Goal: Task Accomplishment & Management: Use online tool/utility

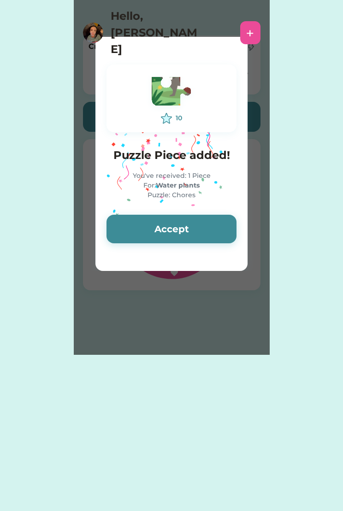
click at [188, 227] on button "Accept" at bounding box center [172, 229] width 130 height 29
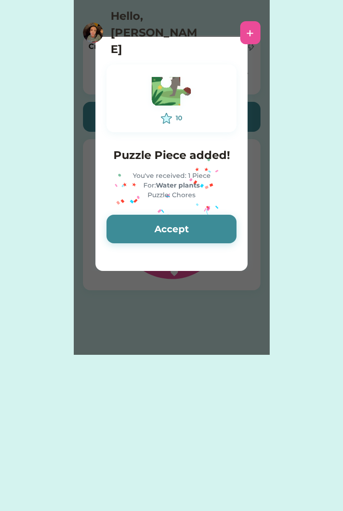
click at [172, 229] on button "Accept" at bounding box center [172, 229] width 130 height 29
click at [168, 233] on button "Accept" at bounding box center [172, 229] width 130 height 29
click at [174, 226] on button "Accept" at bounding box center [172, 229] width 130 height 29
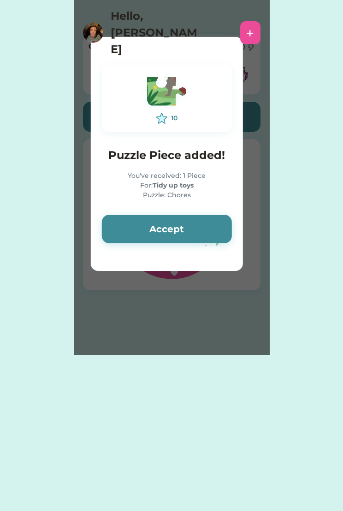
click at [170, 221] on button "Accept" at bounding box center [167, 229] width 130 height 29
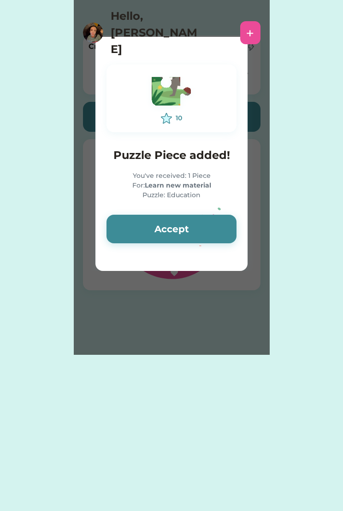
click at [175, 212] on div "10 Puzzle Piece added! You've received: 1 Piece For: Learn new material Puzzle:…" at bounding box center [171, 153] width 152 height 201
click at [161, 243] on button "Accept" at bounding box center [172, 229] width 130 height 29
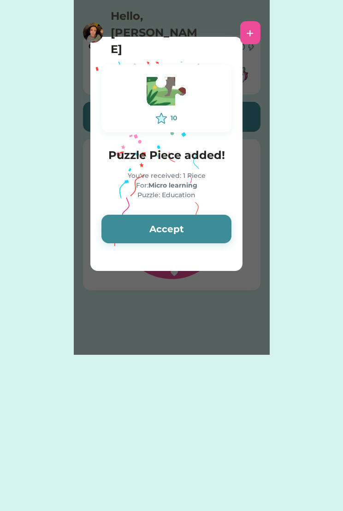
click at [169, 235] on button "Accept" at bounding box center [166, 229] width 130 height 29
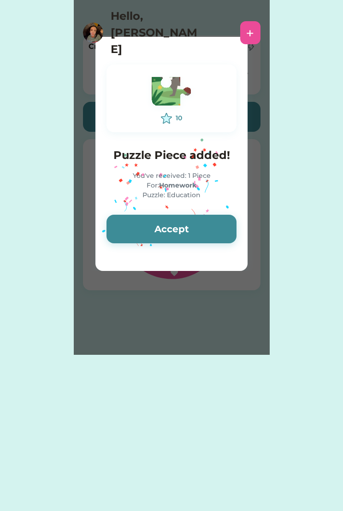
click at [169, 24] on h4 "Hello, [PERSON_NAME]" at bounding box center [157, 33] width 92 height 50
click at [256, 21] on div "+" at bounding box center [250, 32] width 20 height 23
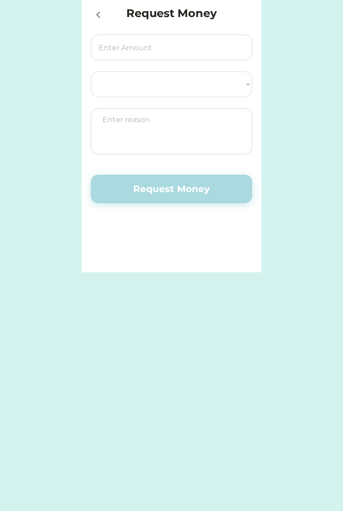
select select ""PLACEHOLDER_1427118222253""
click at [149, 42] on input "input" at bounding box center [171, 48] width 161 height 26
type input "20.00"
click at [169, 97] on select "Select Account NCCYou Credit Union Save Spend Give" at bounding box center [171, 84] width 161 height 26
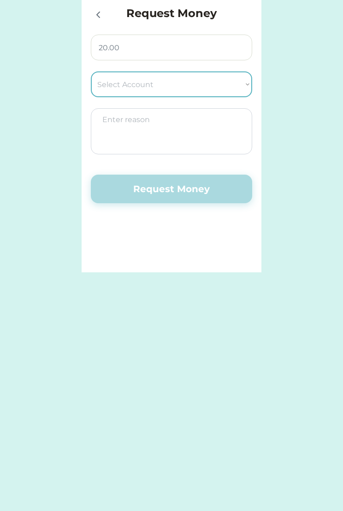
select select ""1348695171700984260__LOOKUP__1733770554990x445960575540538940""
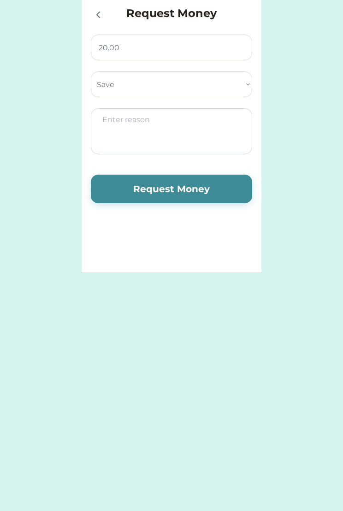
click at [138, 128] on textarea at bounding box center [171, 131] width 161 height 46
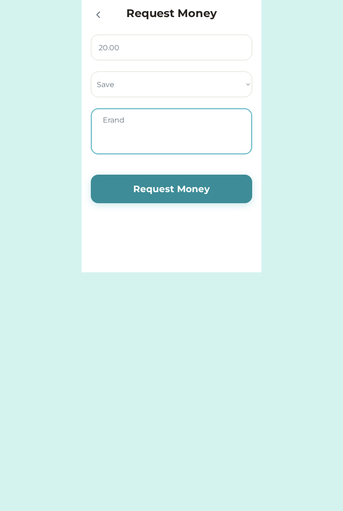
type textarea "Erands"
click at [183, 188] on button "Request Money" at bounding box center [171, 189] width 161 height 29
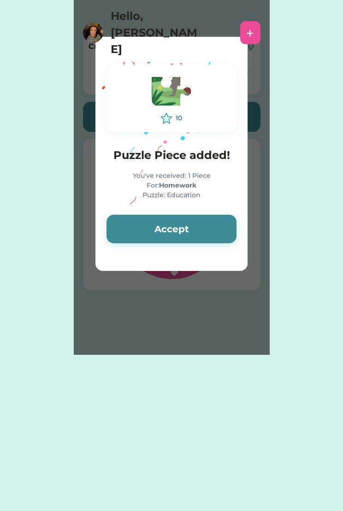
click at [176, 224] on button "Accept" at bounding box center [172, 229] width 130 height 29
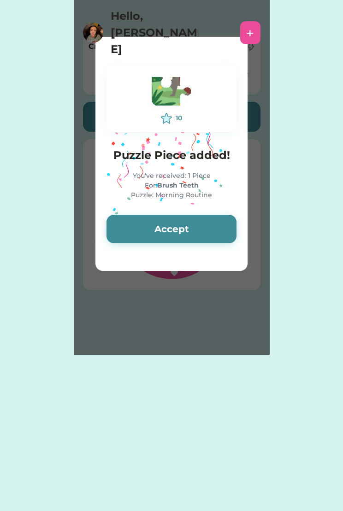
click at [253, 26] on div "+" at bounding box center [250, 33] width 8 height 14
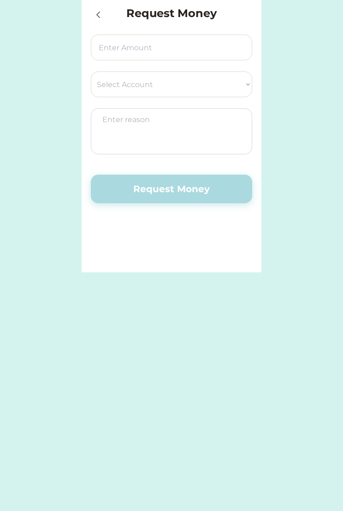
click at [93, 18] on icon at bounding box center [98, 14] width 11 height 11
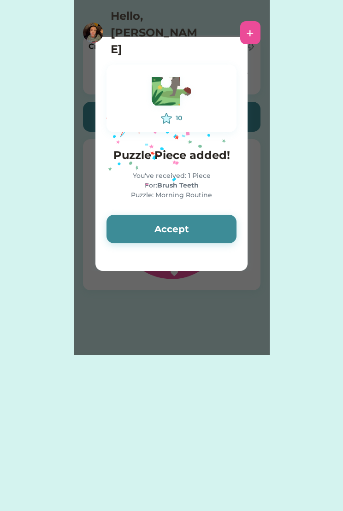
click at [166, 225] on button "Accept" at bounding box center [172, 229] width 130 height 29
click at [195, 237] on button "Accept" at bounding box center [172, 229] width 130 height 29
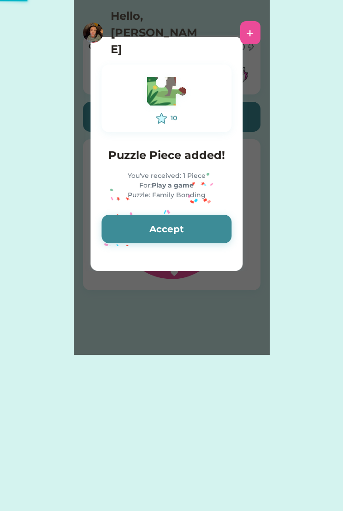
click at [169, 186] on strong "Play a game" at bounding box center [173, 185] width 42 height 8
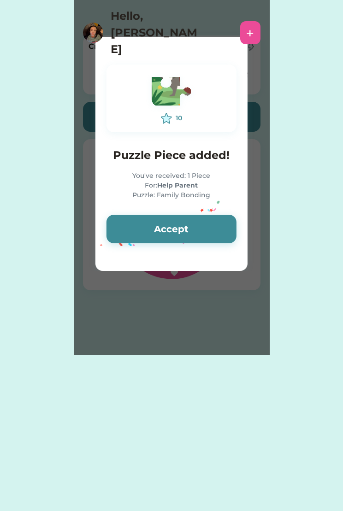
click at [171, 105] on img at bounding box center [171, 93] width 51 height 40
click at [174, 227] on button "Accept" at bounding box center [172, 229] width 130 height 29
click at [224, 269] on div at bounding box center [171, 154] width 152 height 234
click at [238, 51] on div at bounding box center [171, 154] width 152 height 234
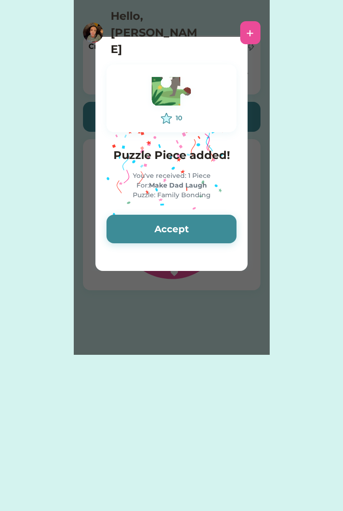
click at [244, 38] on div at bounding box center [171, 154] width 152 height 234
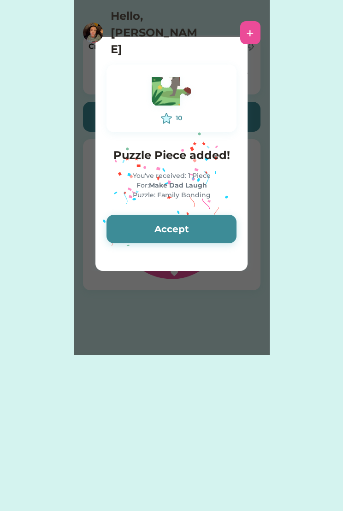
click at [114, 49] on icon "Lottie animation" at bounding box center [166, 154] width 138 height 231
click at [240, 270] on div at bounding box center [171, 154] width 152 height 234
click at [131, 266] on icon "Lottie animation" at bounding box center [166, 154] width 138 height 231
click at [167, 264] on icon "Lottie animation" at bounding box center [166, 154] width 138 height 231
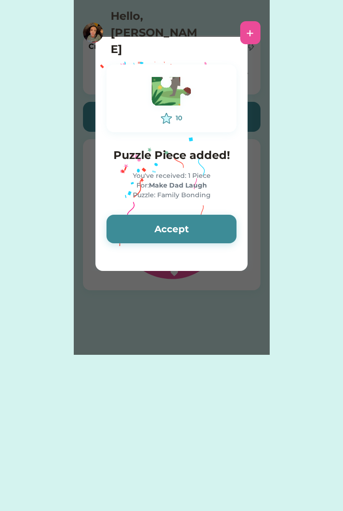
click at [178, 232] on button "Accept" at bounding box center [172, 229] width 130 height 29
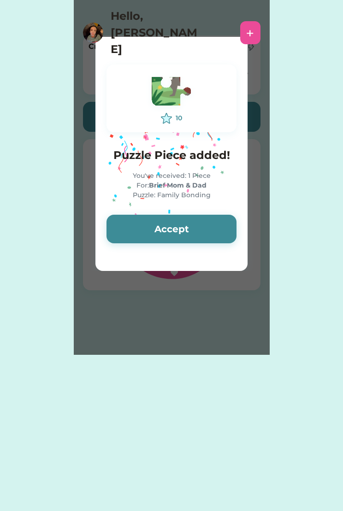
click at [190, 226] on button "Accept" at bounding box center [172, 229] width 130 height 29
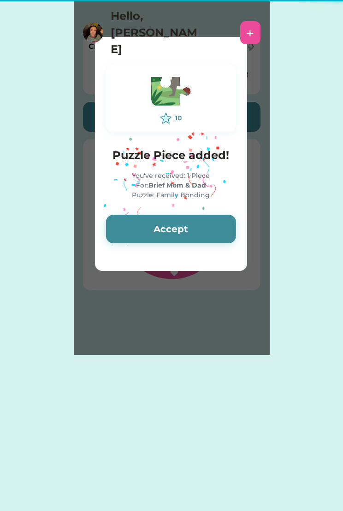
click at [177, 228] on button "Accept" at bounding box center [171, 229] width 130 height 29
click at [176, 232] on button "Accept" at bounding box center [171, 229] width 130 height 29
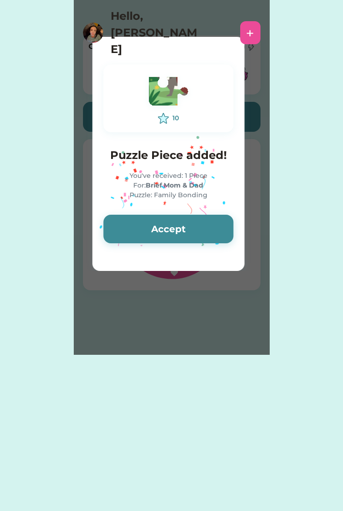
click at [172, 235] on button "Accept" at bounding box center [168, 229] width 130 height 29
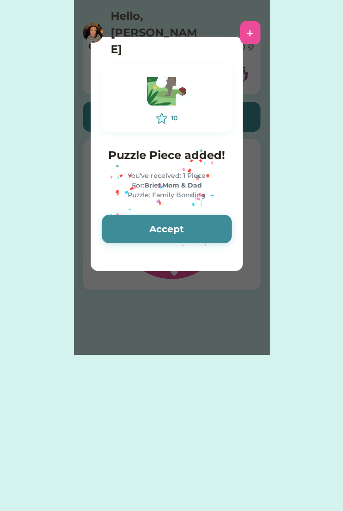
click at [167, 238] on button "Accept" at bounding box center [167, 229] width 130 height 29
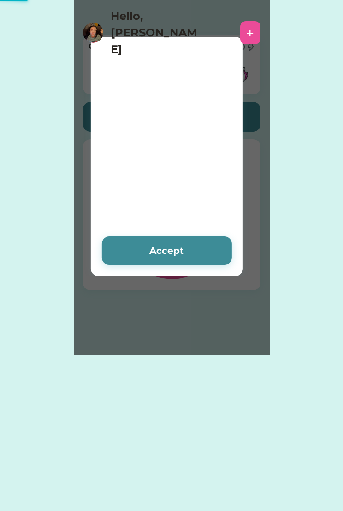
click at [169, 237] on button "Accept" at bounding box center [167, 251] width 130 height 29
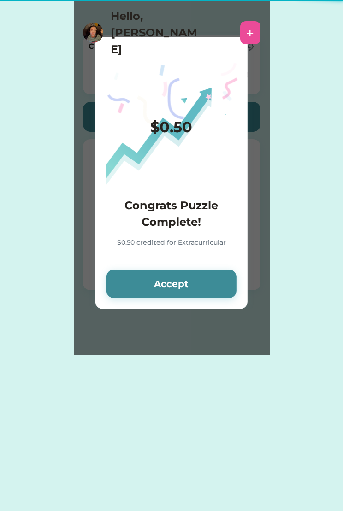
click at [186, 286] on button "Accept" at bounding box center [172, 284] width 130 height 29
click at [176, 288] on button "Accept" at bounding box center [172, 284] width 130 height 29
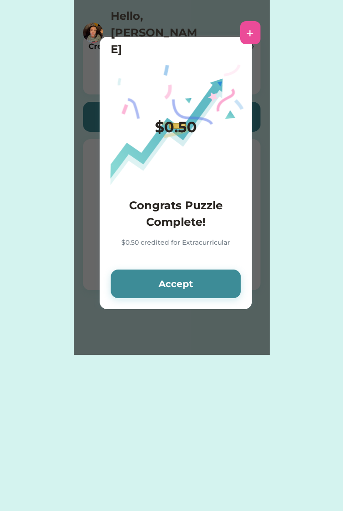
click at [174, 288] on button "Accept" at bounding box center [176, 284] width 130 height 29
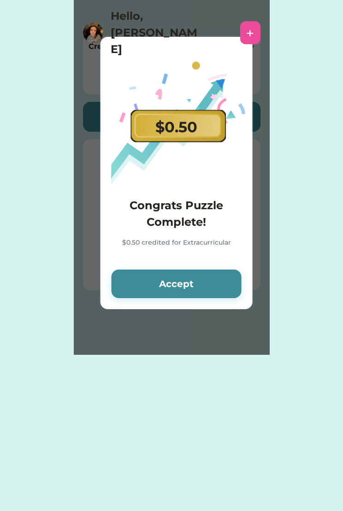
click at [183, 282] on button "Accept" at bounding box center [177, 284] width 130 height 29
click at [178, 287] on button "Accept" at bounding box center [177, 284] width 130 height 29
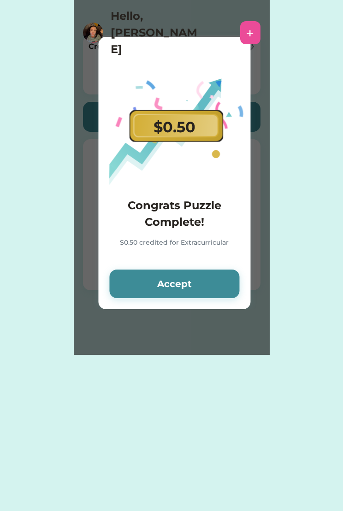
click at [178, 281] on button "Accept" at bounding box center [174, 284] width 130 height 29
click at [181, 283] on button "Accept" at bounding box center [174, 284] width 130 height 29
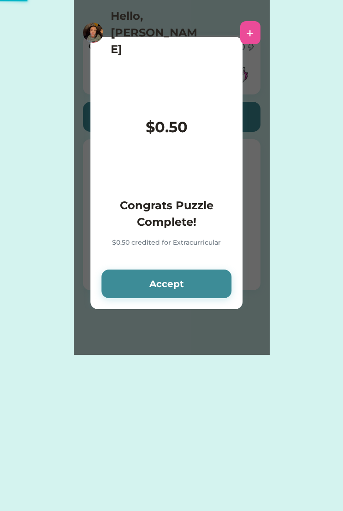
click at [173, 289] on button "Accept" at bounding box center [166, 284] width 130 height 29
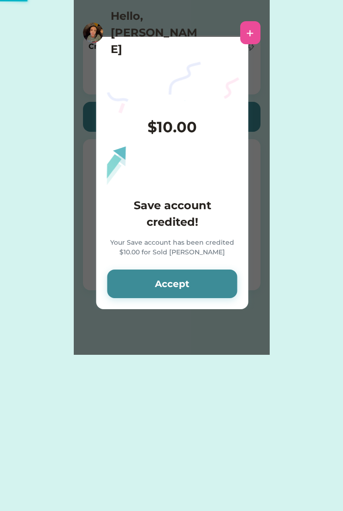
click at [176, 280] on button "Accept" at bounding box center [172, 284] width 130 height 29
click at [177, 291] on button "Accept" at bounding box center [172, 284] width 130 height 29
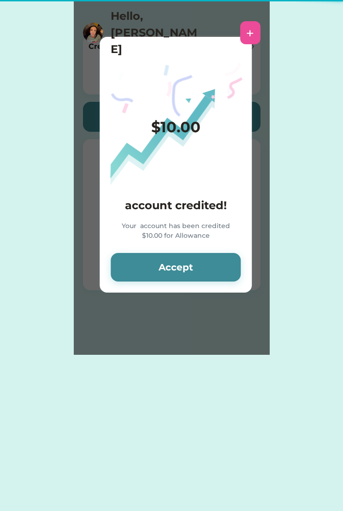
click at [186, 277] on button "Accept" at bounding box center [176, 267] width 130 height 29
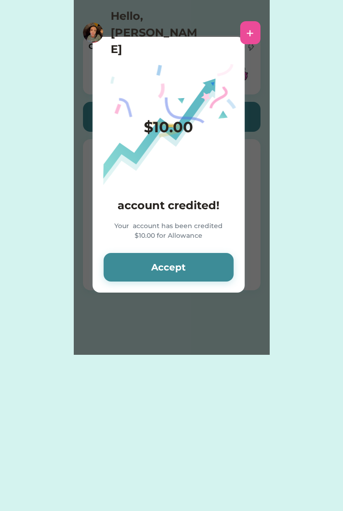
click at [190, 278] on button "Accept" at bounding box center [169, 267] width 130 height 29
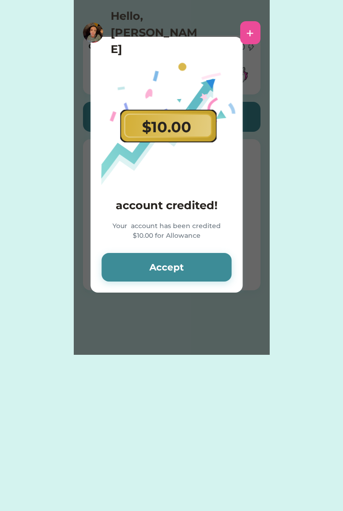
click at [185, 270] on button "Accept" at bounding box center [166, 267] width 130 height 29
click at [185, 264] on button "Accept" at bounding box center [166, 267] width 130 height 29
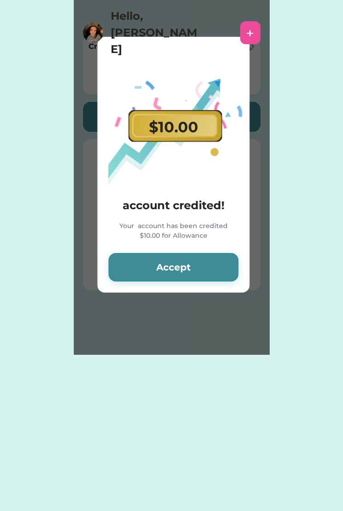
click at [179, 265] on button "Accept" at bounding box center [173, 267] width 130 height 29
click at [183, 261] on button "Accept" at bounding box center [173, 267] width 130 height 29
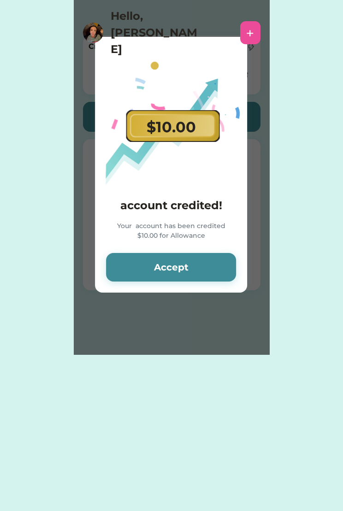
click at [178, 270] on button "Accept" at bounding box center [171, 267] width 130 height 29
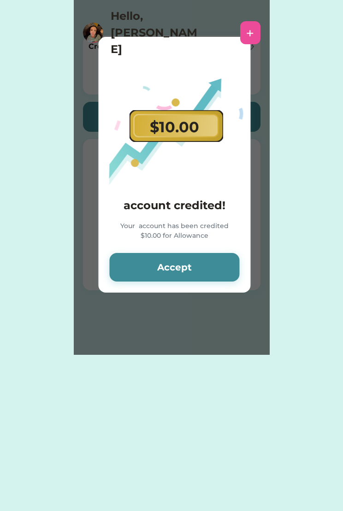
click at [172, 265] on button "Accept" at bounding box center [174, 267] width 130 height 29
click at [170, 268] on button "Accept" at bounding box center [174, 267] width 130 height 29
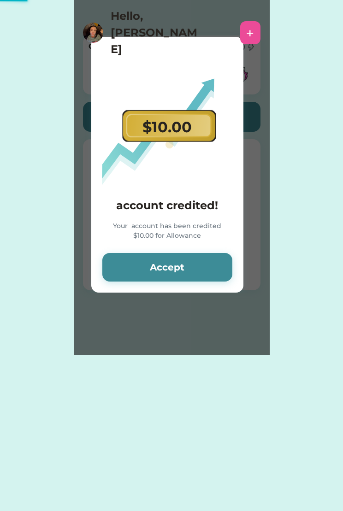
click at [163, 273] on button "Accept" at bounding box center [167, 267] width 130 height 29
click at [173, 267] on button "Accept" at bounding box center [167, 267] width 130 height 29
click at [176, 265] on button "Accept" at bounding box center [167, 267] width 130 height 29
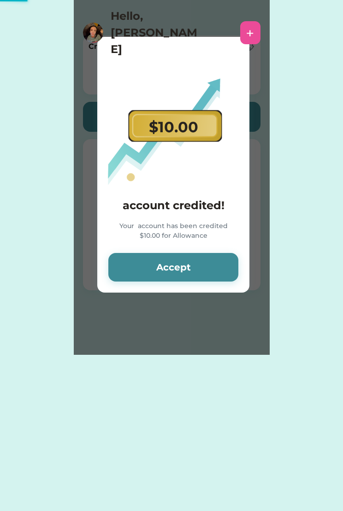
click at [184, 268] on button "Accept" at bounding box center [173, 267] width 130 height 29
click at [177, 270] on button "Accept" at bounding box center [173, 267] width 130 height 29
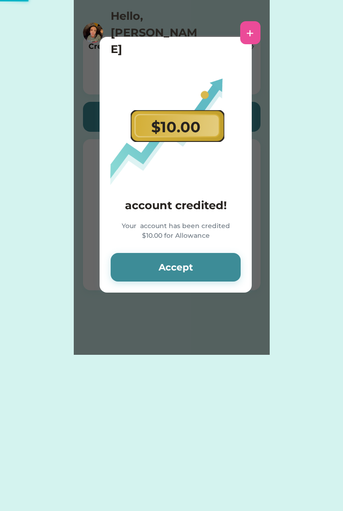
click at [187, 262] on button "Accept" at bounding box center [176, 267] width 130 height 29
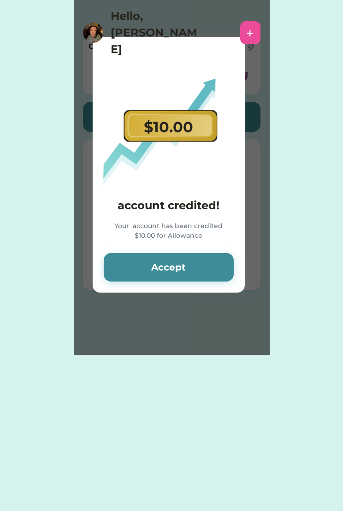
click at [192, 270] on button "Accept" at bounding box center [169, 267] width 130 height 29
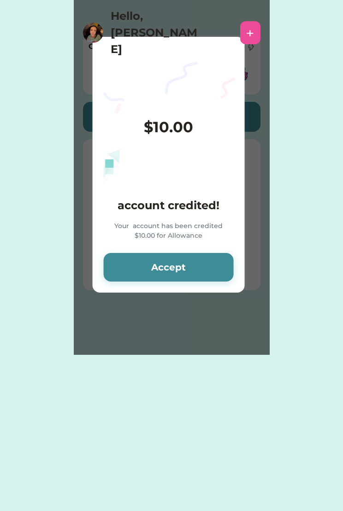
click at [174, 255] on button "Accept" at bounding box center [169, 267] width 130 height 29
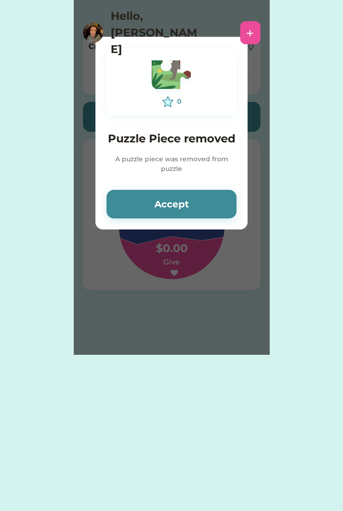
click at [0, 0] on icon "Lottie animation" at bounding box center [0, 0] width 0 height 0
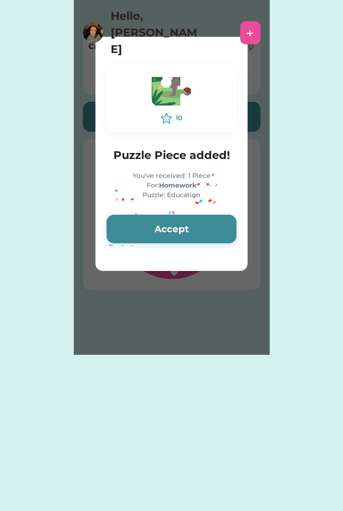
click at [186, 197] on div "You've received: 1 Piece For: Homework Puzzle: Education" at bounding box center [172, 185] width 130 height 29
click at [192, 232] on button "Accept" at bounding box center [172, 229] width 130 height 29
click at [182, 225] on button "Accept" at bounding box center [172, 229] width 130 height 29
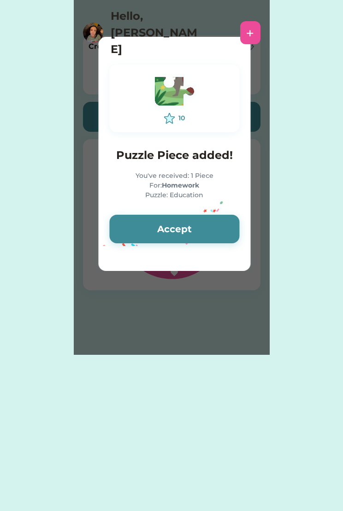
click at [171, 222] on button "Accept" at bounding box center [174, 229] width 130 height 29
click at [163, 231] on button "Accept" at bounding box center [174, 229] width 130 height 29
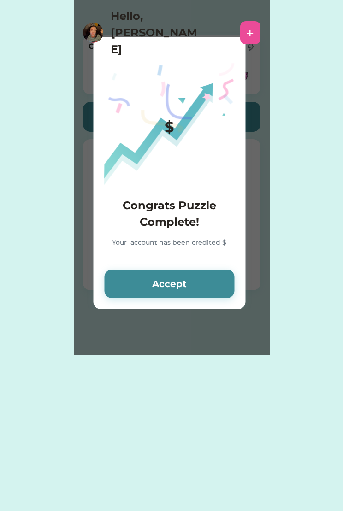
click at [178, 231] on div "Congrats Puzzle Complete! Your account has been credited $" at bounding box center [169, 227] width 130 height 61
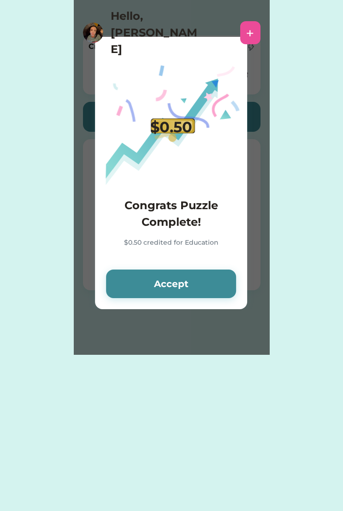
click at [180, 275] on button "Accept" at bounding box center [171, 284] width 130 height 29
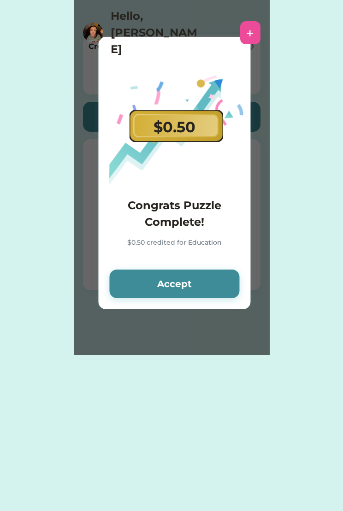
click at [173, 279] on button "Accept" at bounding box center [174, 284] width 130 height 29
click at [172, 278] on button "Accept" at bounding box center [174, 284] width 130 height 29
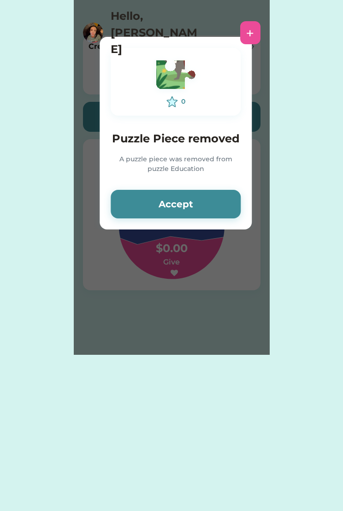
click at [183, 282] on div "Please wait $ account credited! Your account has been credited $ Accept 0 Puzzl…" at bounding box center [172, 177] width 196 height 355
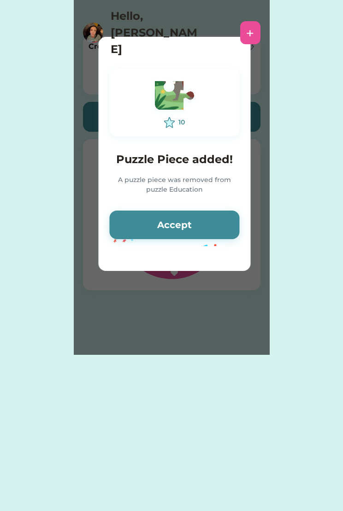
click at [193, 215] on button "Accept" at bounding box center [174, 225] width 130 height 29
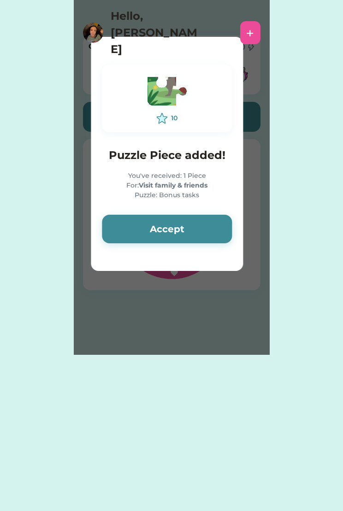
click at [178, 228] on button "Accept" at bounding box center [167, 229] width 130 height 29
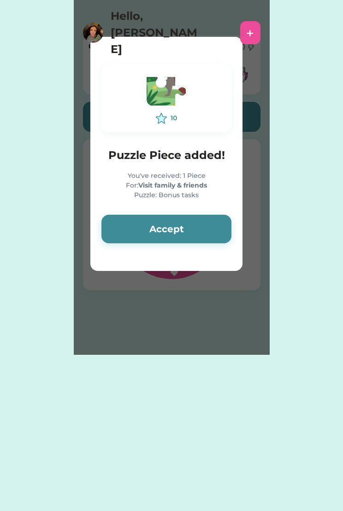
click at [175, 229] on button "Accept" at bounding box center [166, 229] width 130 height 29
click at [172, 230] on button "Accept" at bounding box center [166, 229] width 130 height 29
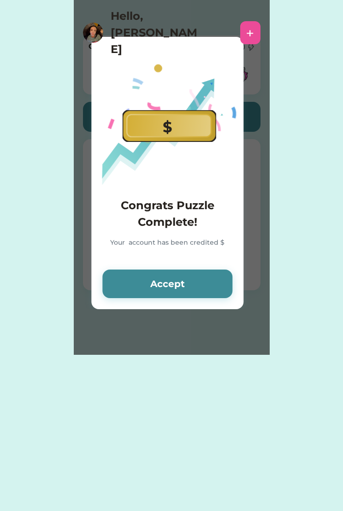
click at [166, 234] on div "Congrats Puzzle Complete! Your account has been credited $" at bounding box center [167, 227] width 130 height 61
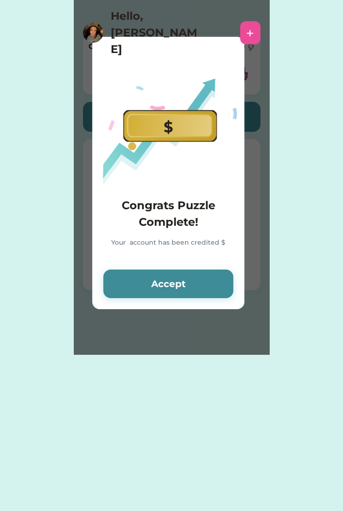
click at [166, 231] on div "Congrats Puzzle Complete! Your account has been credited $" at bounding box center [168, 227] width 130 height 61
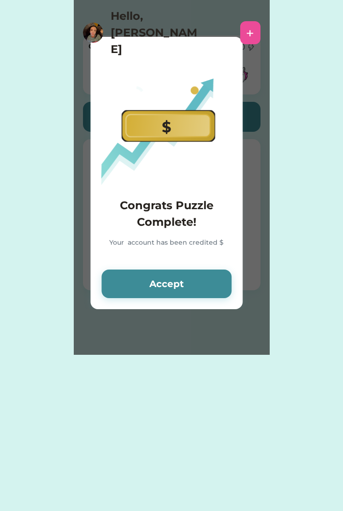
click at [165, 282] on button "Accept" at bounding box center [166, 284] width 130 height 29
click at [166, 279] on button "Accept" at bounding box center [166, 284] width 130 height 29
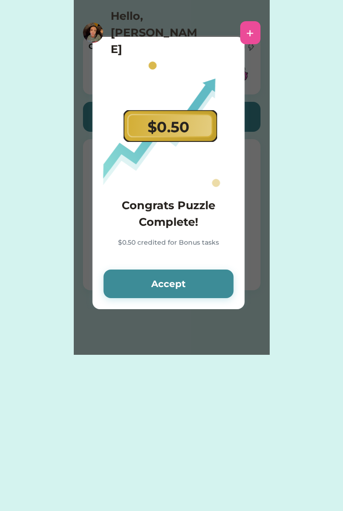
click at [162, 283] on button "Accept" at bounding box center [169, 284] width 130 height 29
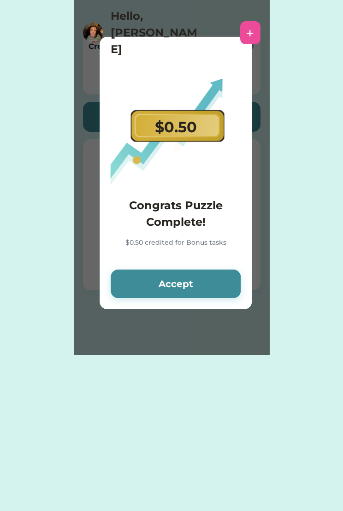
click at [166, 285] on button "Accept" at bounding box center [176, 284] width 130 height 29
click at [167, 283] on button "Accept" at bounding box center [176, 284] width 130 height 29
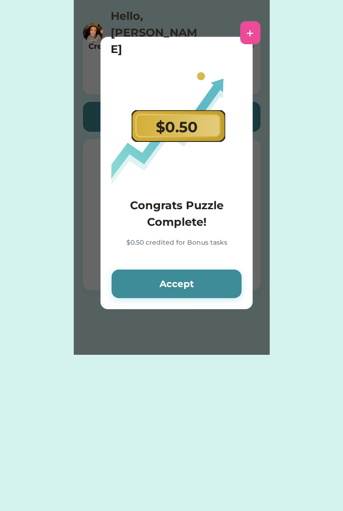
click at [166, 291] on button "Accept" at bounding box center [177, 284] width 130 height 29
click at [160, 293] on button "Accept" at bounding box center [177, 284] width 130 height 29
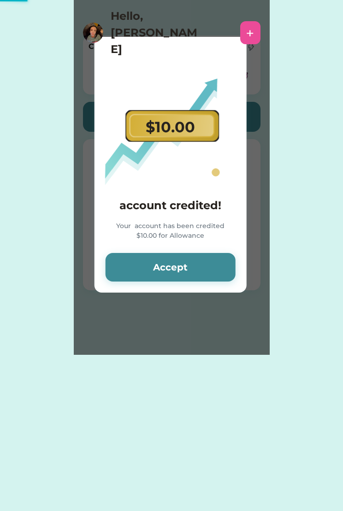
click at [163, 292] on div "$10.00 account credited! Your account has been credited $10.00 for Allowance Ac…" at bounding box center [171, 165] width 152 height 256
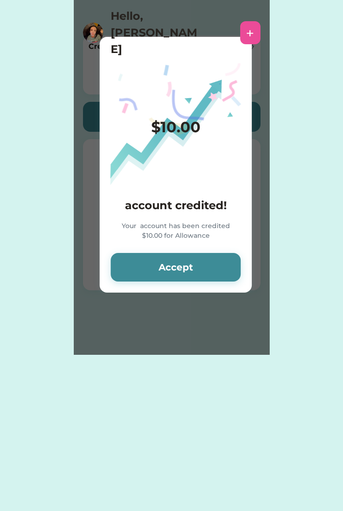
click at [190, 277] on button "Accept" at bounding box center [176, 267] width 130 height 29
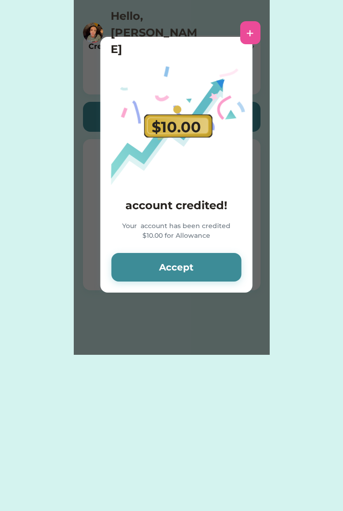
click at [194, 261] on button "Accept" at bounding box center [177, 267] width 130 height 29
click at [190, 267] on button "Accept" at bounding box center [177, 267] width 130 height 29
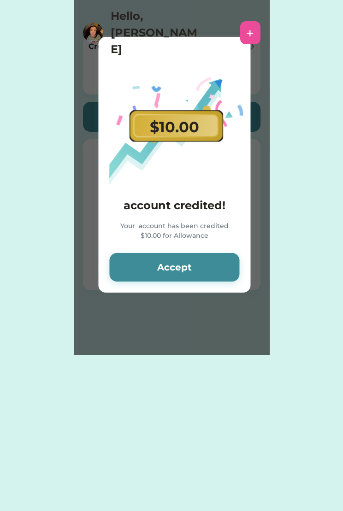
click at [189, 272] on button "Accept" at bounding box center [174, 267] width 130 height 29
click at [190, 271] on button "Accept" at bounding box center [174, 267] width 130 height 29
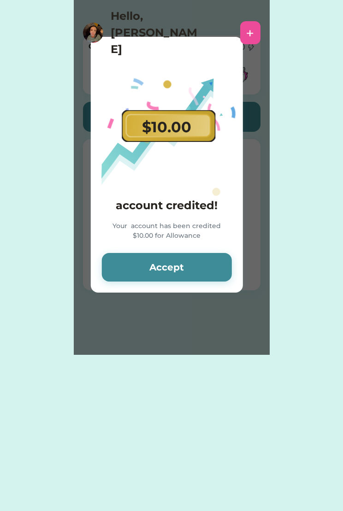
click at [188, 261] on button "Accept" at bounding box center [167, 267] width 130 height 29
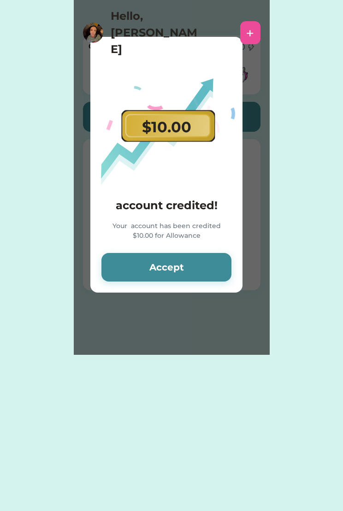
click at [187, 256] on button "Accept" at bounding box center [166, 267] width 130 height 29
click at [186, 261] on button "Accept" at bounding box center [166, 267] width 130 height 29
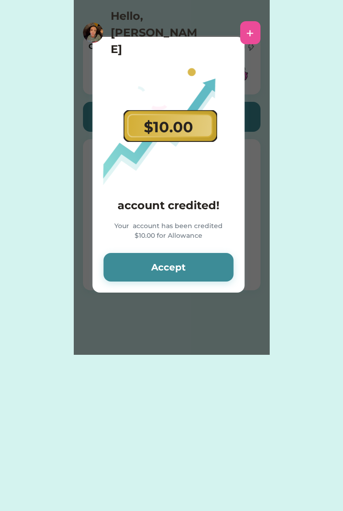
click at [137, 255] on button "Accept" at bounding box center [169, 267] width 130 height 29
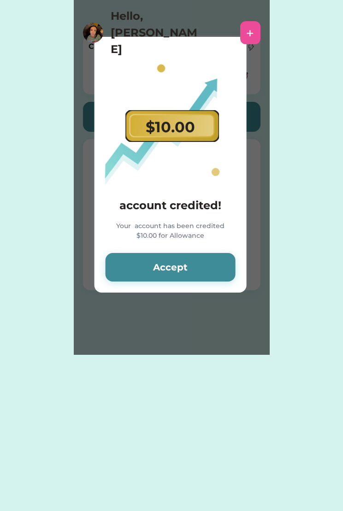
click at [163, 265] on button "Accept" at bounding box center [171, 267] width 130 height 29
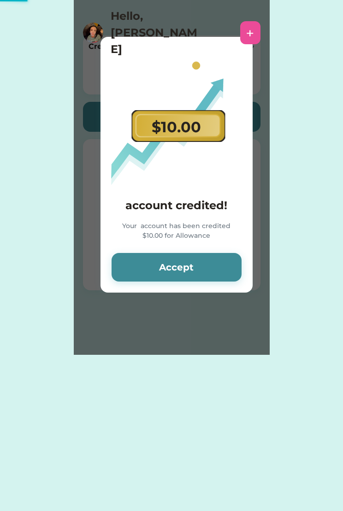
click at [174, 258] on button "Accept" at bounding box center [177, 267] width 130 height 29
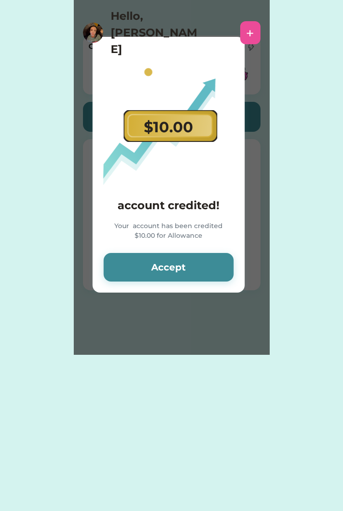
click at [166, 266] on button "Accept" at bounding box center [169, 267] width 130 height 29
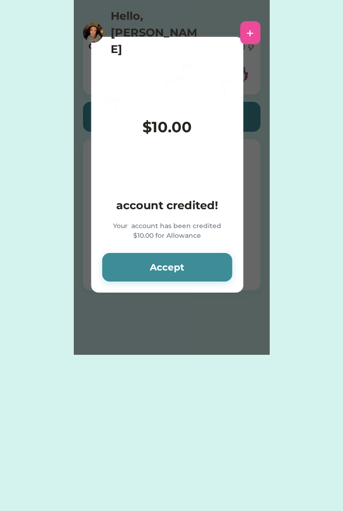
click at [165, 266] on button "Accept" at bounding box center [167, 267] width 130 height 29
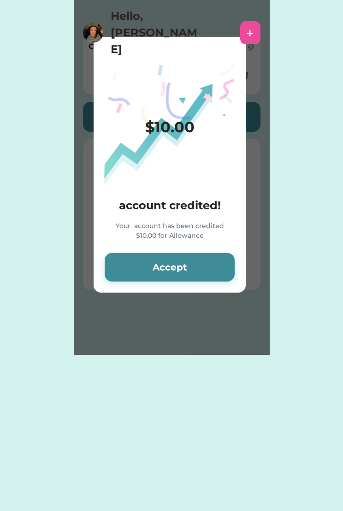
click at [162, 274] on button "Accept" at bounding box center [170, 267] width 130 height 29
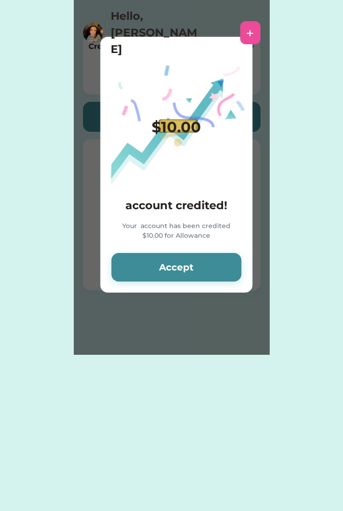
click at [164, 263] on button "Accept" at bounding box center [177, 267] width 130 height 29
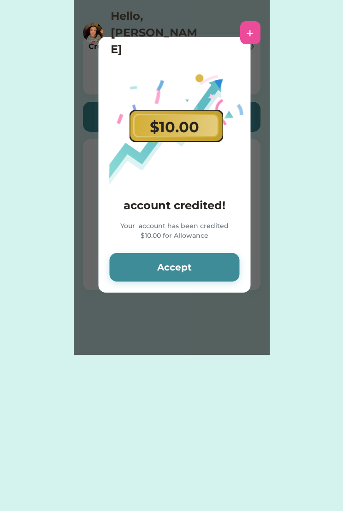
click at [172, 262] on button "Accept" at bounding box center [174, 267] width 130 height 29
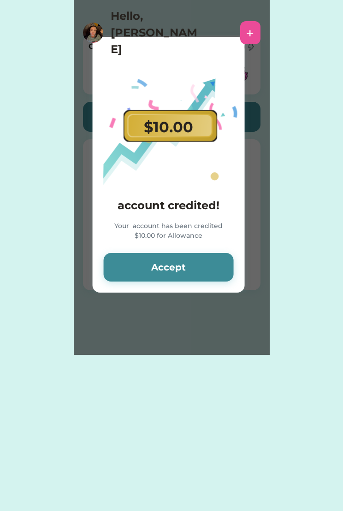
click at [170, 268] on button "Accept" at bounding box center [169, 267] width 130 height 29
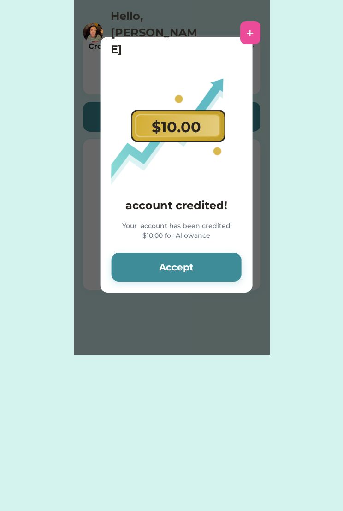
click at [177, 270] on button "Accept" at bounding box center [177, 267] width 130 height 29
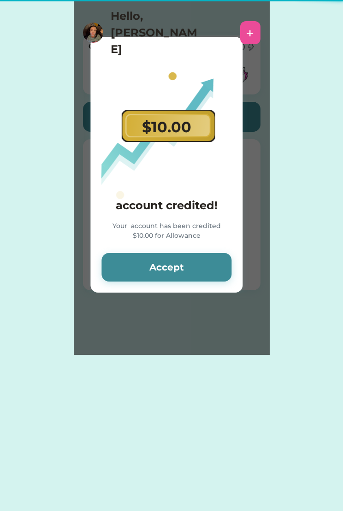
click at [164, 259] on button "Accept" at bounding box center [166, 267] width 130 height 29
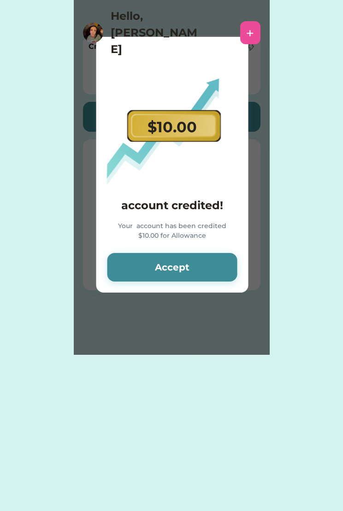
click at [177, 255] on button "Accept" at bounding box center [172, 267] width 130 height 29
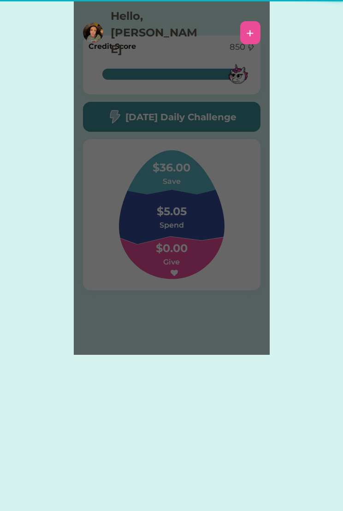
click at [186, 261] on div "Please wait $20.00 Save account credited! Your Save account has been credited $…" at bounding box center [172, 177] width 196 height 355
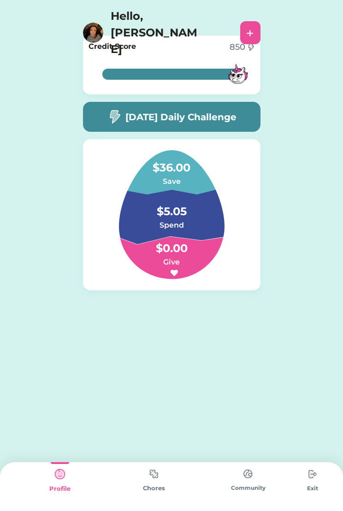
click at [158, 482] on img at bounding box center [154, 474] width 18 height 18
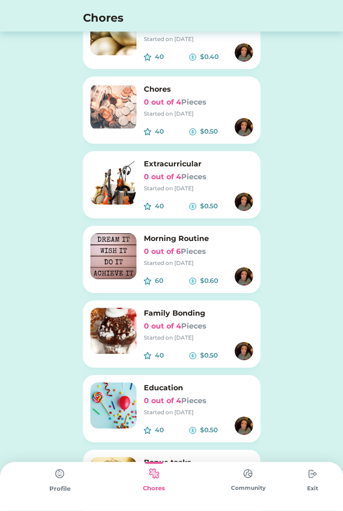
scroll to position [137, 0]
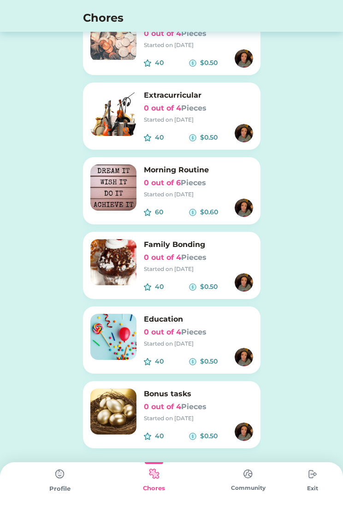
click at [55, 473] on img at bounding box center [60, 474] width 18 height 18
